Goal: Task Accomplishment & Management: Use online tool/utility

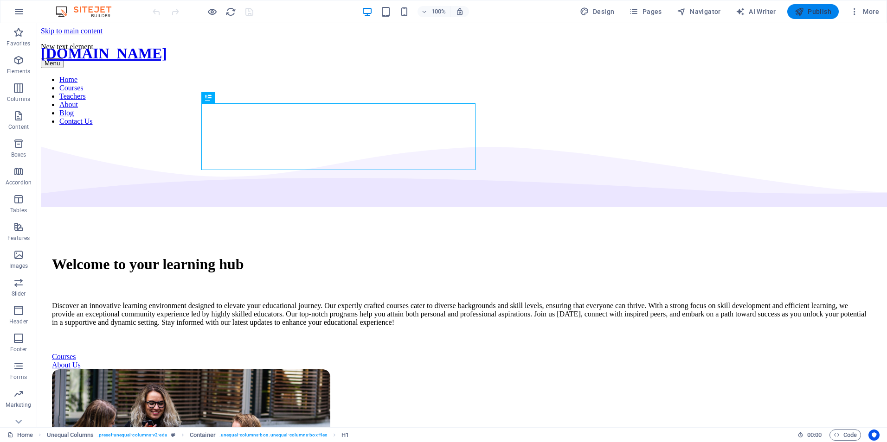
click at [808, 10] on span "Publish" at bounding box center [812, 11] width 37 height 9
